Goal: Task Accomplishment & Management: Use online tool/utility

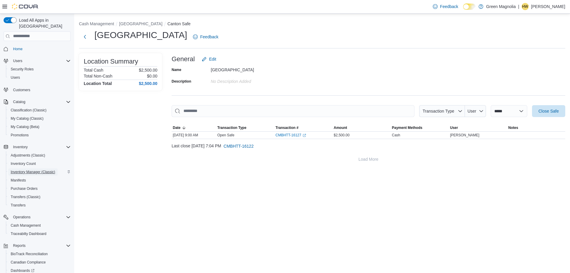
click at [37, 170] on span "Inventory Manager (Classic)" at bounding box center [33, 172] width 45 height 5
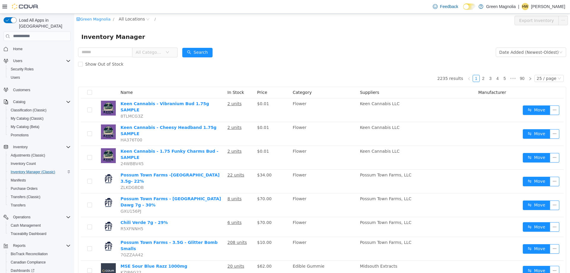
click at [128, 14] on div "Green Magnolia / All Locations / Export Inventory" at bounding box center [322, 20] width 496 height 14
click at [126, 18] on span "All Locations" at bounding box center [132, 18] width 26 height 7
click at [139, 50] on span "[GEOGRAPHIC_DATA]" at bounding box center [152, 50] width 44 height 5
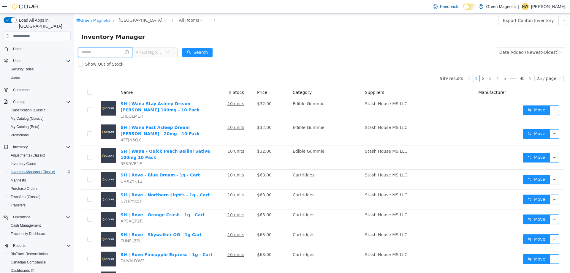
click at [105, 52] on input "text" at bounding box center [105, 52] width 54 height 10
type input "*****"
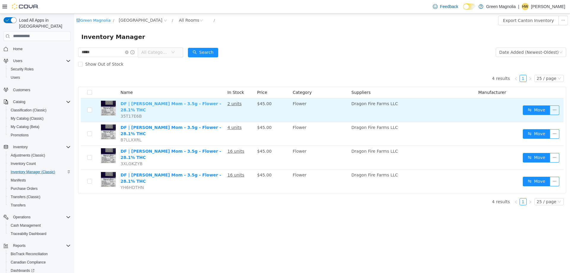
click at [199, 103] on link "DF | [PERSON_NAME] Mom - 3.5g - Flower - 28.1% THC" at bounding box center [171, 106] width 101 height 11
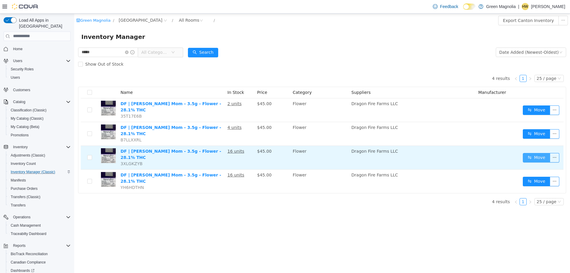
click at [527, 153] on button "Move" at bounding box center [536, 158] width 27 height 10
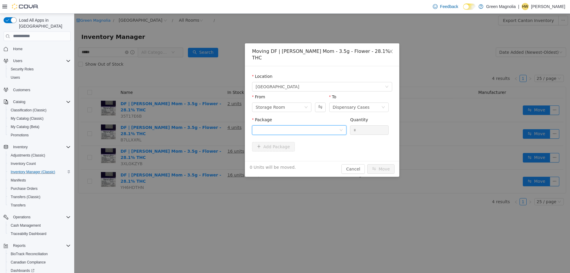
click at [287, 125] on div at bounding box center [297, 129] width 83 height 9
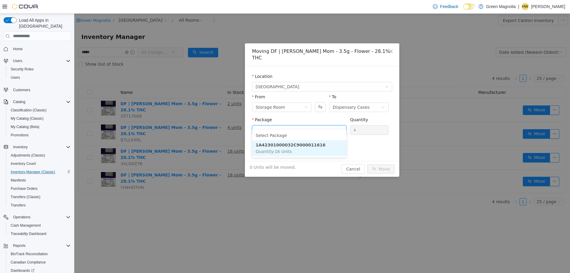
click at [284, 150] on span "Quantity : 16 Units" at bounding box center [274, 151] width 36 height 5
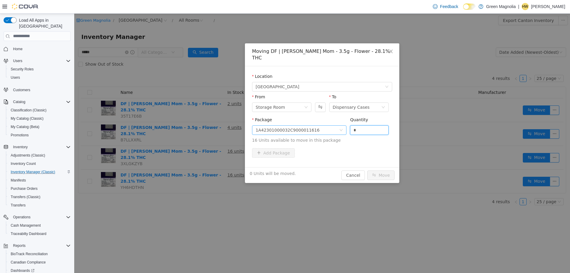
drag, startPoint x: 367, startPoint y: 124, endPoint x: 338, endPoint y: 123, distance: 29.4
click at [338, 123] on span "Package 1A42301000032C9000011616 Quantity * 16 Units available to move in this …" at bounding box center [322, 130] width 140 height 26
type input "**"
click at [367, 170] on button "Move" at bounding box center [380, 175] width 27 height 10
